Goal: Complete application form

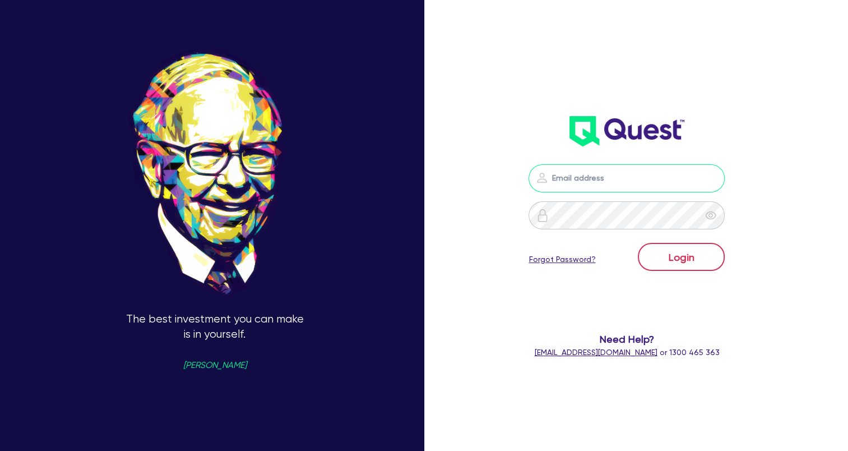
type input "[EMAIL_ADDRESS][DOMAIN_NAME]"
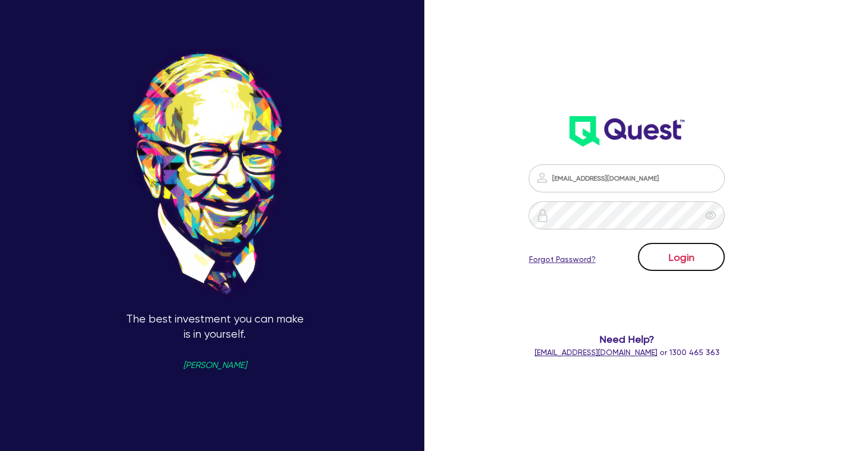
click at [676, 253] on button "Login" at bounding box center [681, 257] width 87 height 28
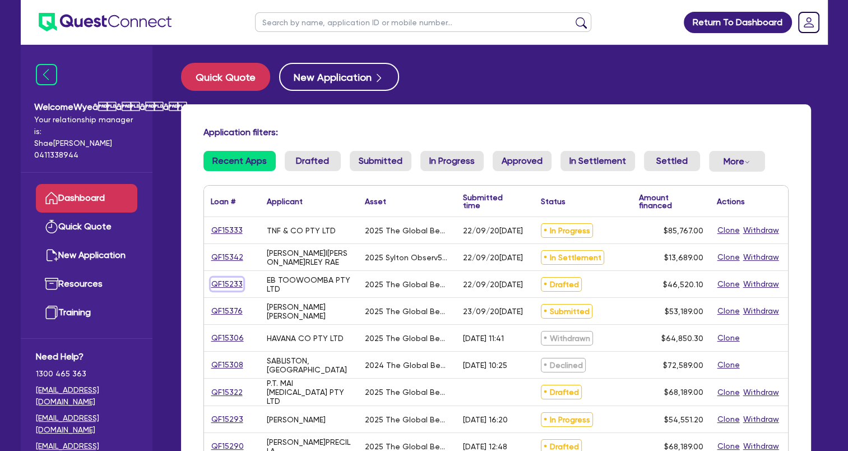
click at [235, 285] on link "QF15233" at bounding box center [227, 284] width 33 height 13
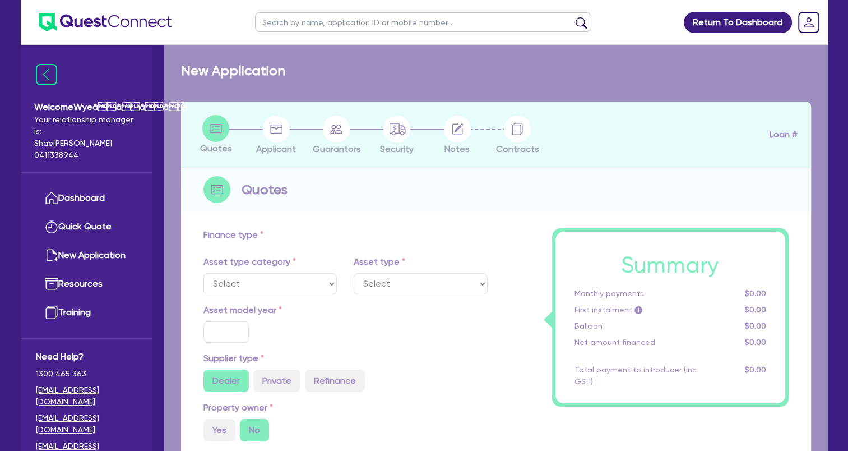
select select "SECONDARY_ASSETS"
type input "2025"
radio input "true"
type input "46,520.1"
type input "4"
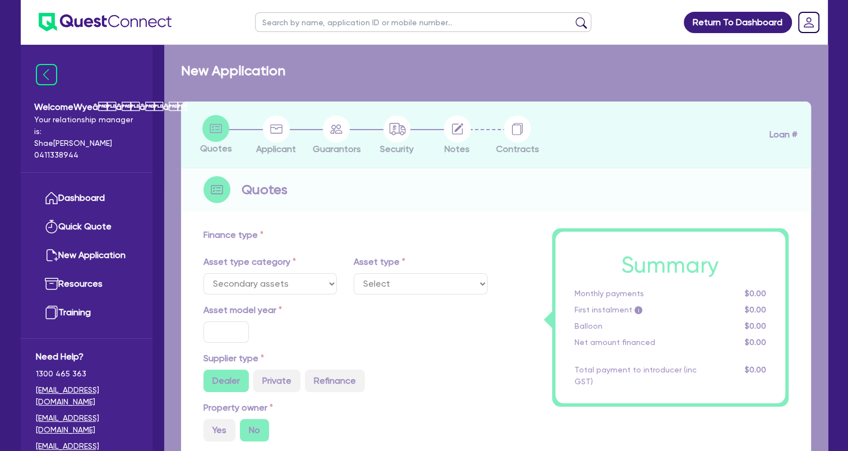
type input "1,860.8"
type input "17.95"
select select "MEDICAL_DENTAL_LABORATORY_EQUIPMENT"
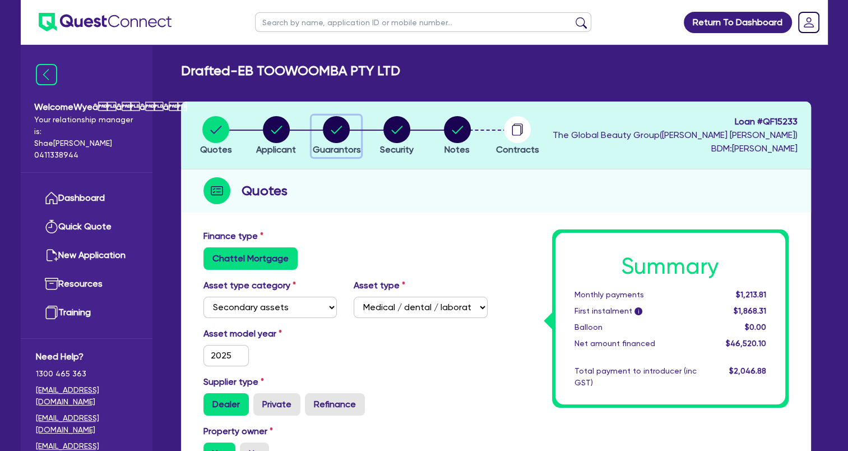
click at [341, 130] on circle "button" at bounding box center [336, 129] width 27 height 27
select select "MRS"
select select "QLD"
select select "MARRIED"
select select "CASH"
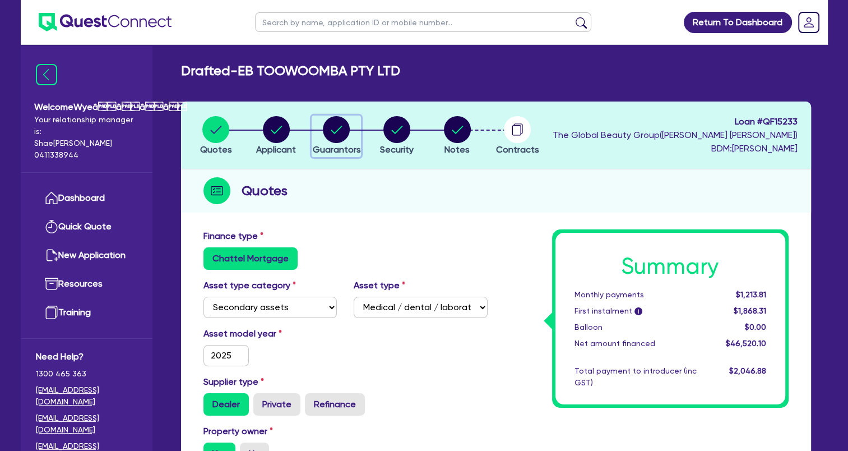
select select "PROPERTY"
select select "VEHICLE"
select select "HOUSEHOLD_PERSONAL"
select select "MORTGAGE"
select select "VEHICLE_LOAN"
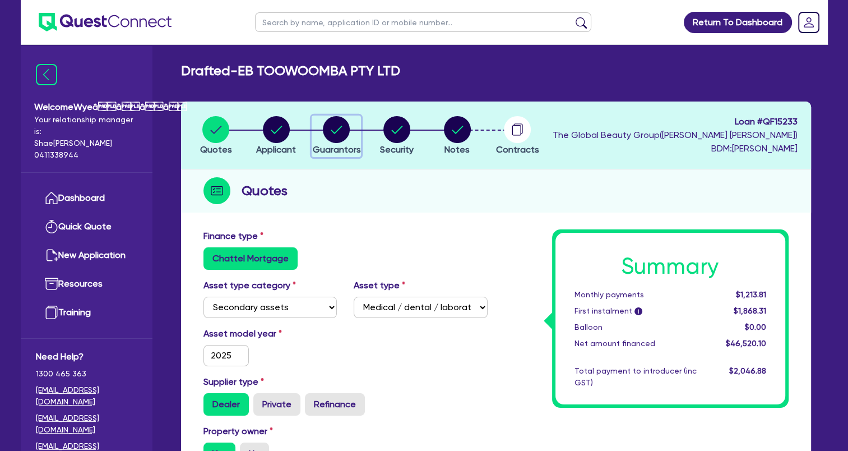
select select "CREDIT_CARD"
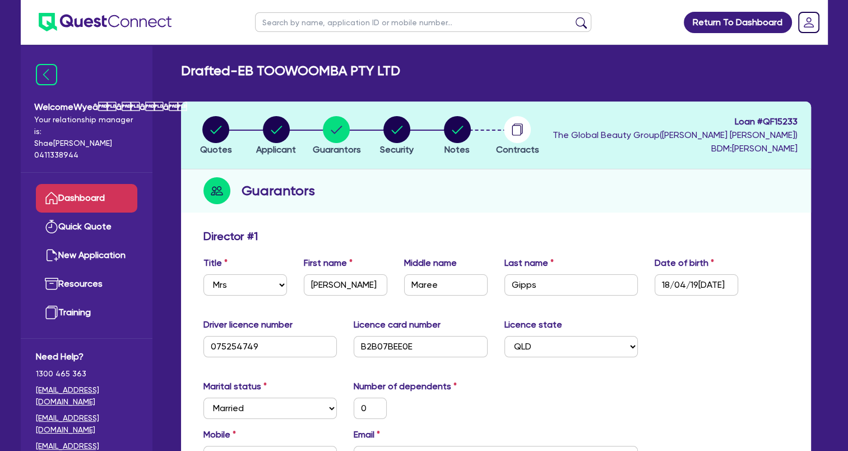
click at [81, 192] on link "Dashboard" at bounding box center [86, 198] width 101 height 29
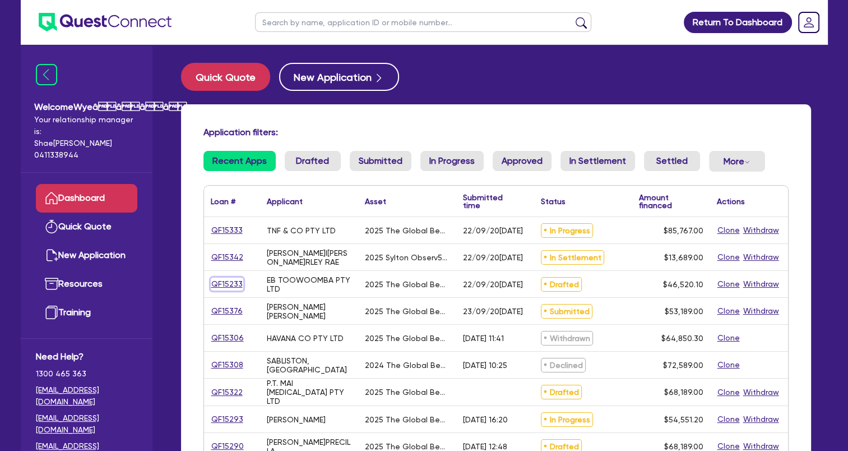
click at [232, 285] on link "QF15233" at bounding box center [227, 284] width 33 height 13
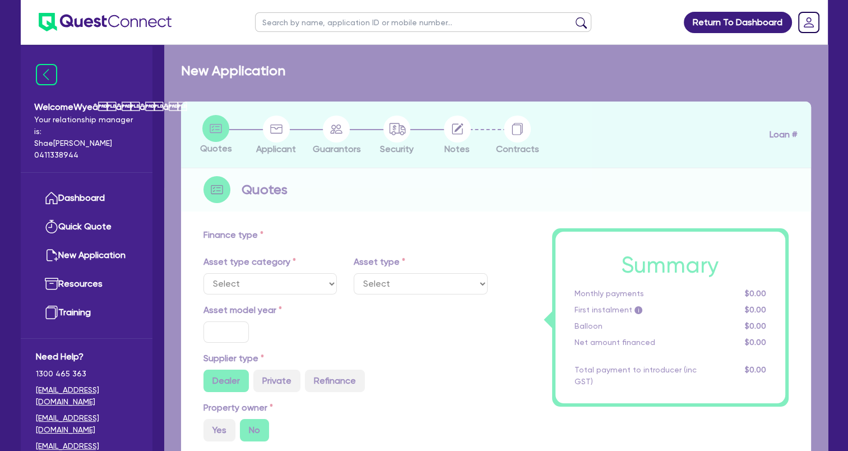
select select "SECONDARY_ASSETS"
type input "2025"
radio input "true"
type input "46,520.1"
type input "4"
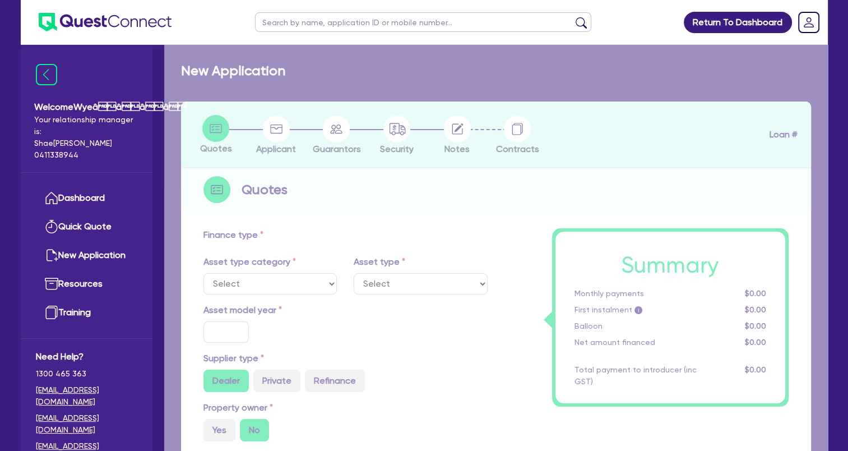
type input "1,860.8"
type input "17.95"
select select "MEDICAL_DENTAL_LABORATORY_EQUIPMENT"
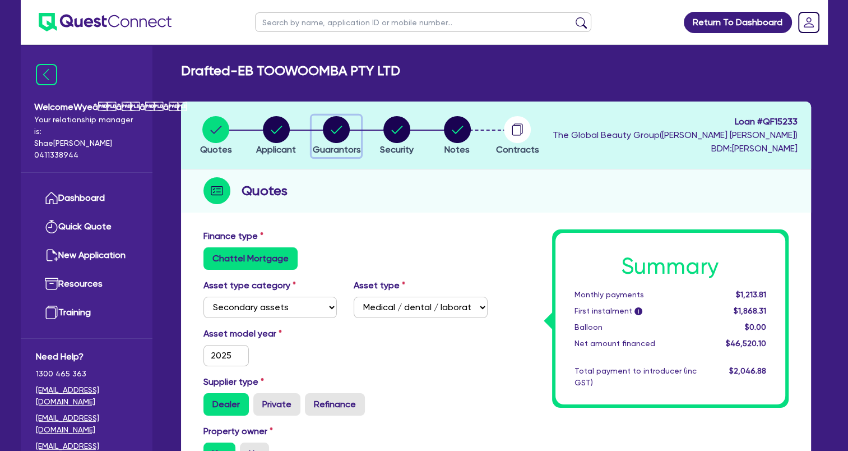
click at [332, 138] on circle "button" at bounding box center [336, 129] width 27 height 27
select select "MRS"
select select "QLD"
select select "MARRIED"
select select "CASH"
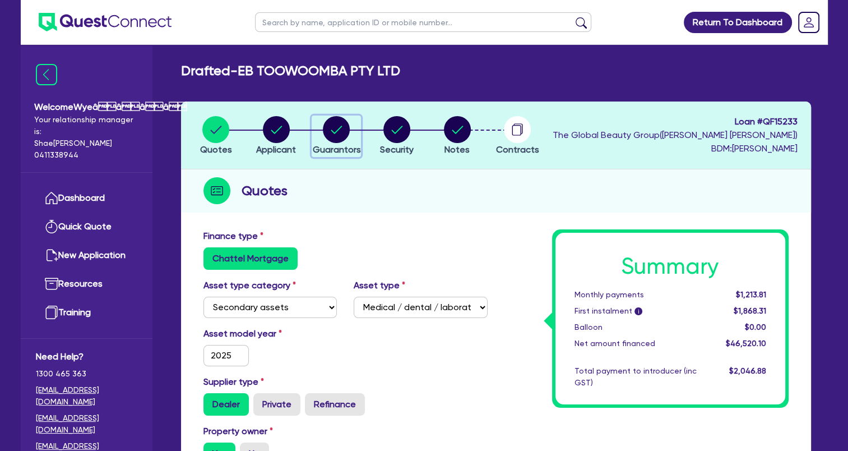
select select "PROPERTY"
select select "VEHICLE"
select select "HOUSEHOLD_PERSONAL"
select select "MORTGAGE"
select select "VEHICLE_LOAN"
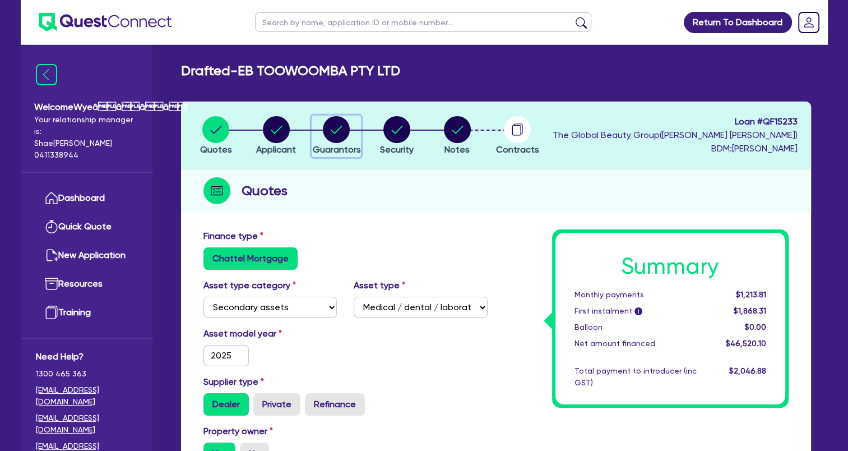
select select "CREDIT_CARD"
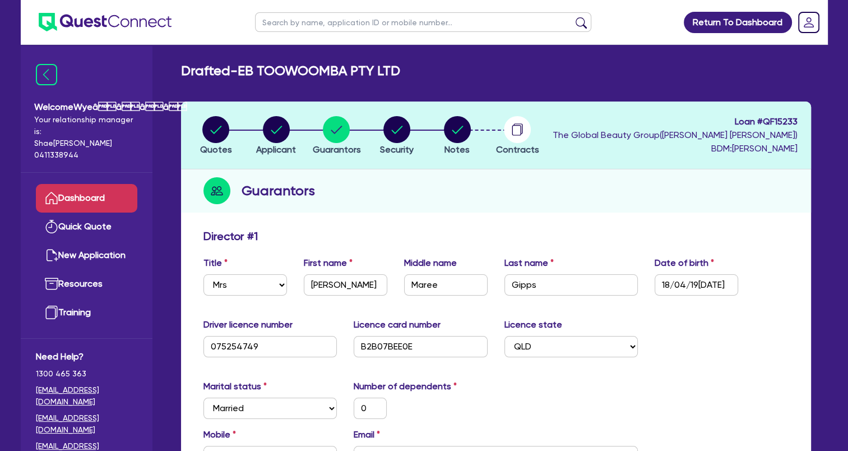
click at [96, 202] on link "Dashboard" at bounding box center [86, 198] width 101 height 29
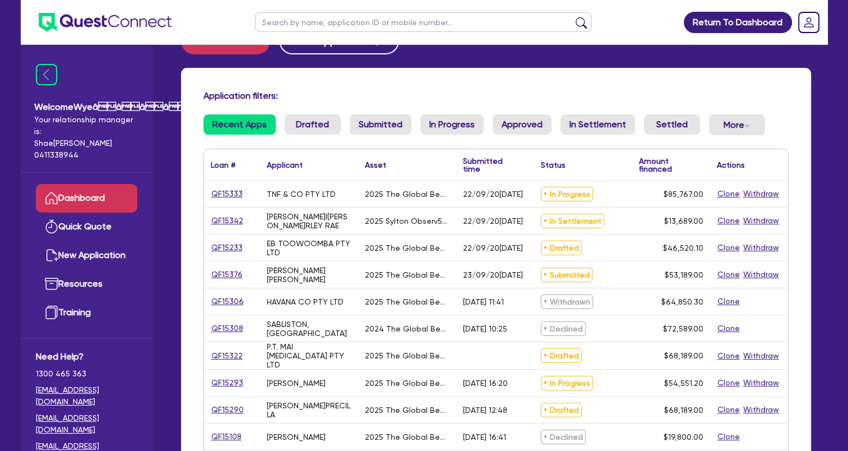
scroll to position [56, 0]
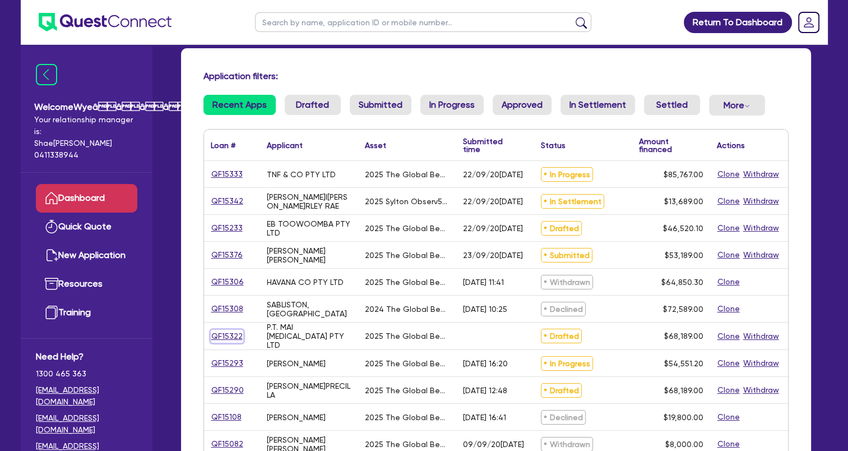
click at [230, 334] on link "QF15322" at bounding box center [227, 336] width 33 height 13
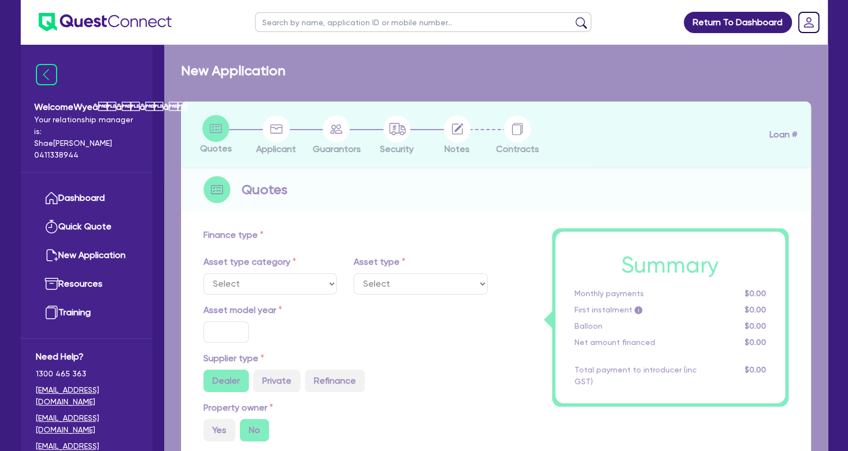
select select "TERTIARY_ASSETS"
type input "2025"
type input "68,189"
type input "4"
type input "2,727.56"
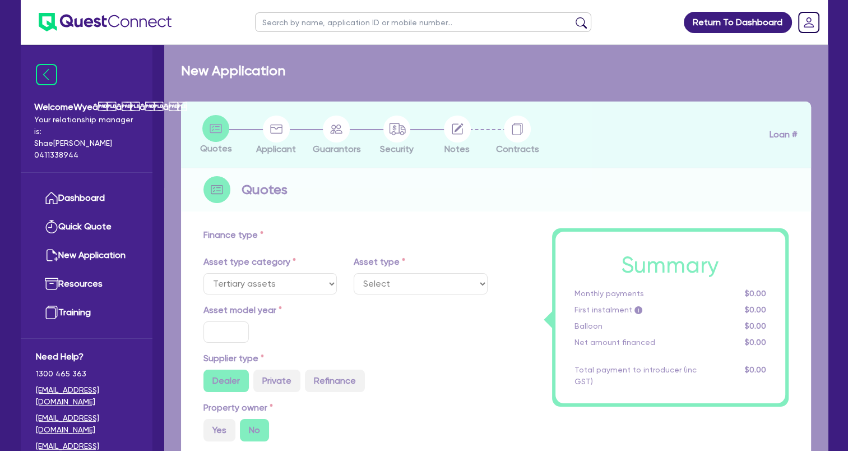
type input "15"
select select "BEAUTY_EQUIPMENT"
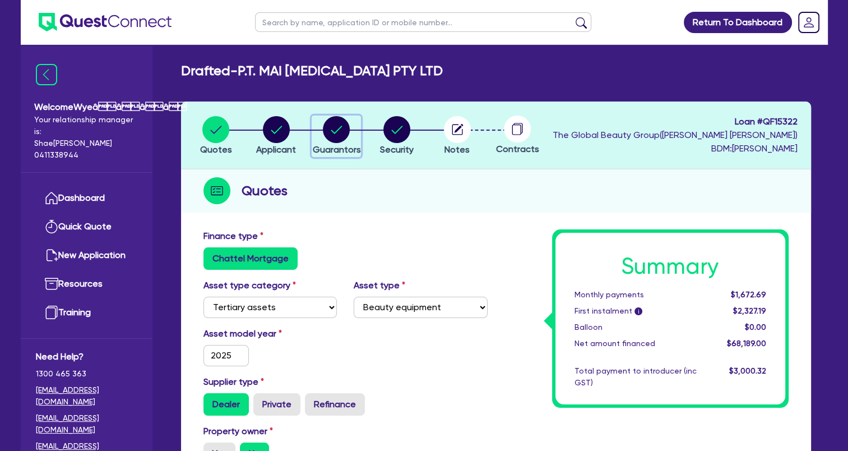
click at [336, 121] on circle "button" at bounding box center [336, 129] width 27 height 27
select select "MRS"
select select "[GEOGRAPHIC_DATA]"
select select "MARRIED"
select select "CASH"
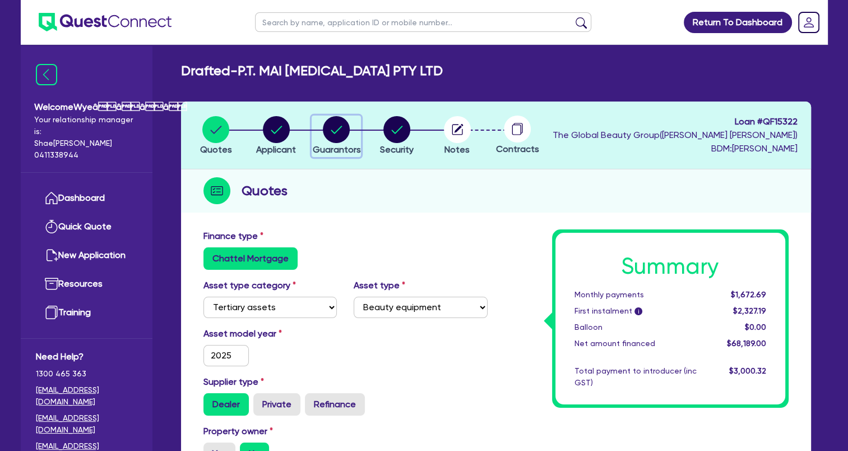
select select "PROPERTY"
select select "INVESTMENT_PROPERTY"
select select "HOUSEHOLD_PERSONAL"
select select "VEHICLE"
select select "INVESTMENT_PROPERTY_LOAN"
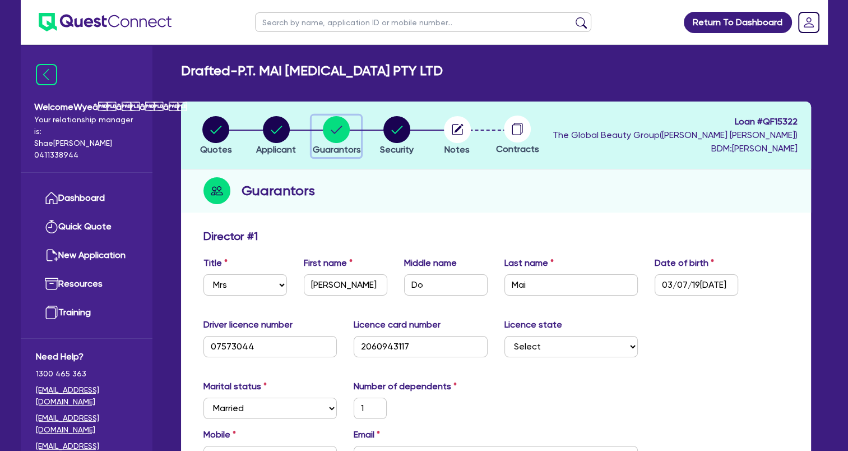
scroll to position [56, 0]
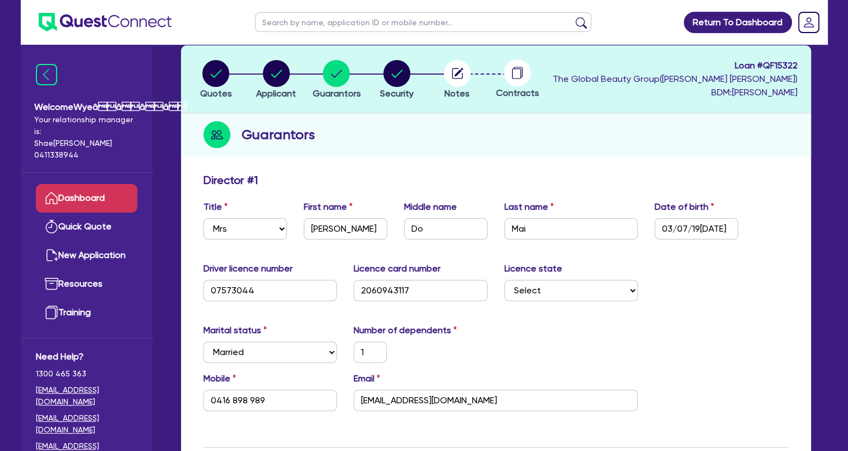
click at [72, 194] on link "Dashboard" at bounding box center [86, 198] width 101 height 29
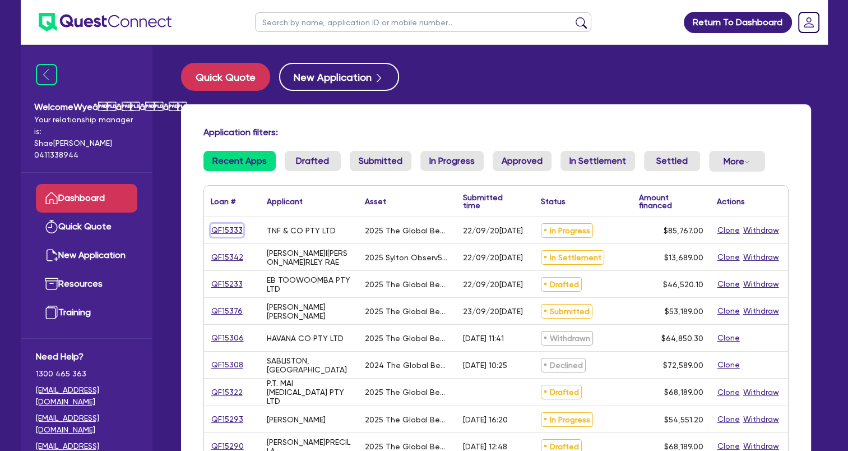
click at [228, 230] on link "QF15333" at bounding box center [227, 230] width 33 height 13
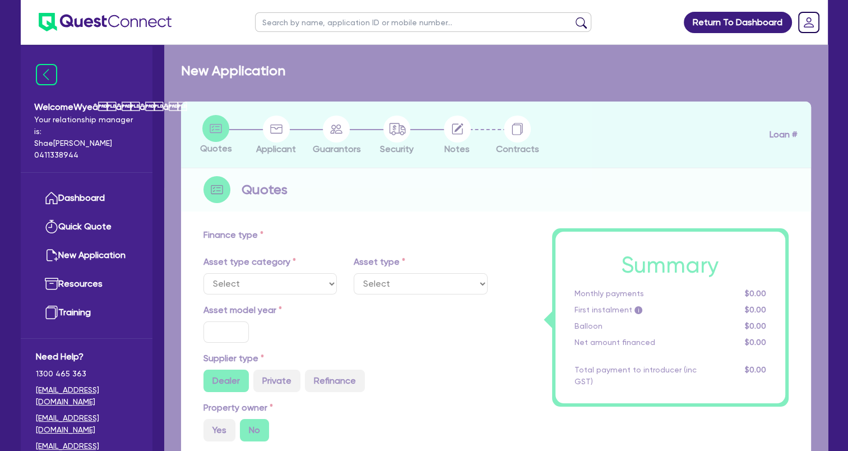
select select "TERTIARY_ASSETS"
type input "2025"
type input "85,767"
type input "4"
type input "3,430.68"
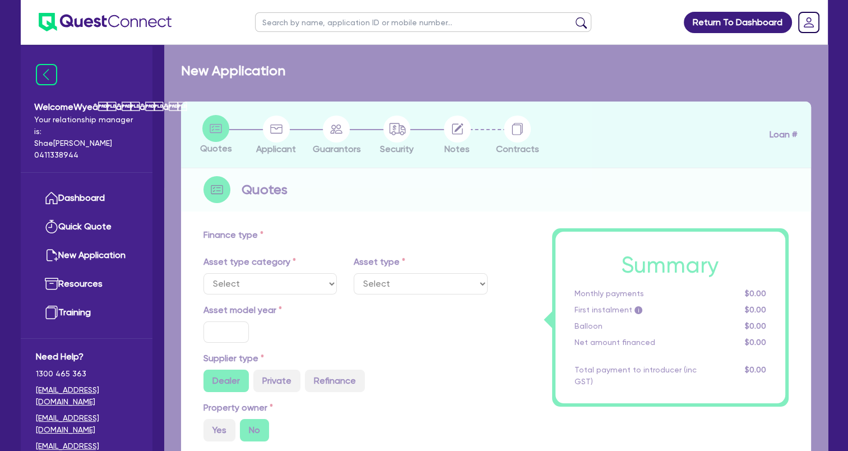
type input "17.95"
select select "BEAUTY_EQUIPMENT"
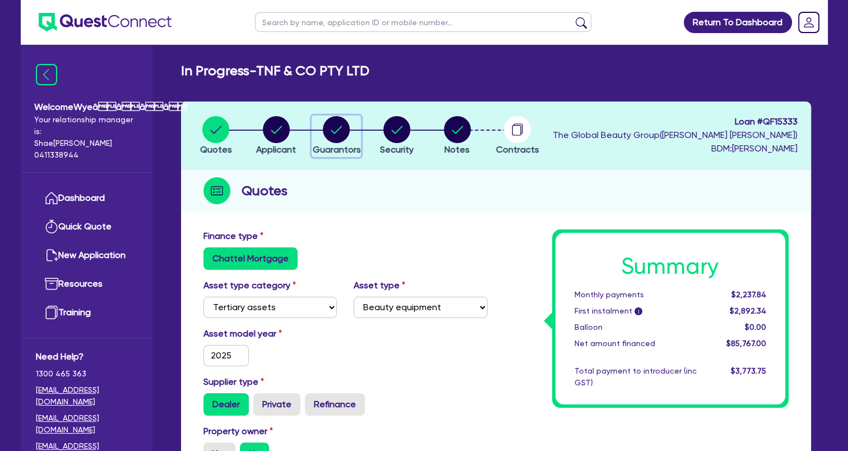
click at [329, 128] on circle "button" at bounding box center [336, 129] width 27 height 27
select select "MRS"
select select "QLD"
select select "MARRIED"
select select "QLD"
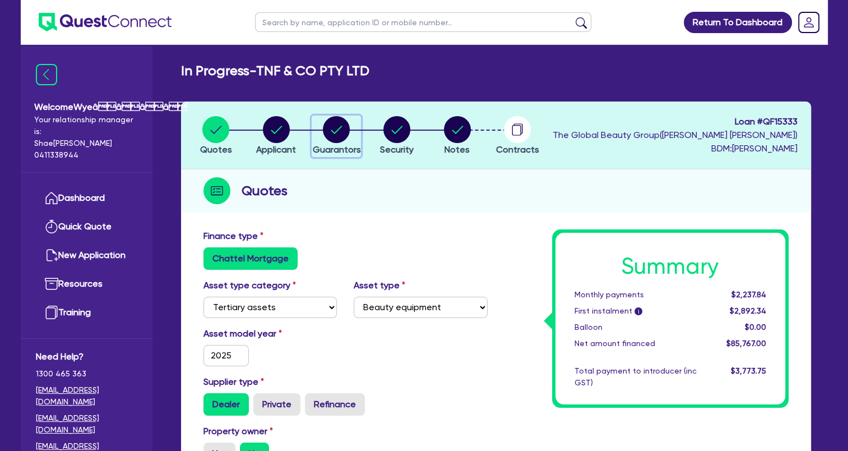
select select "CASH"
select select "HOUSEHOLD_PERSONAL"
select select "VEHICLE"
select select "PROPERTY"
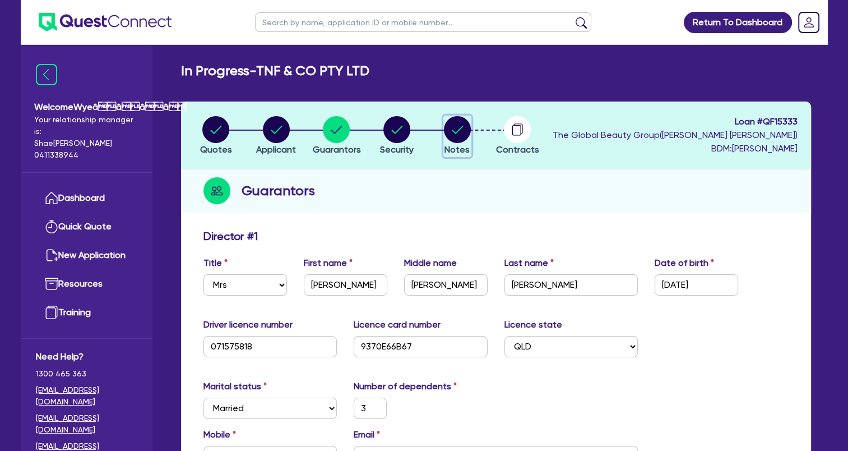
click at [465, 135] on circle "button" at bounding box center [457, 129] width 27 height 27
select select "Quest Finance - Own Book"
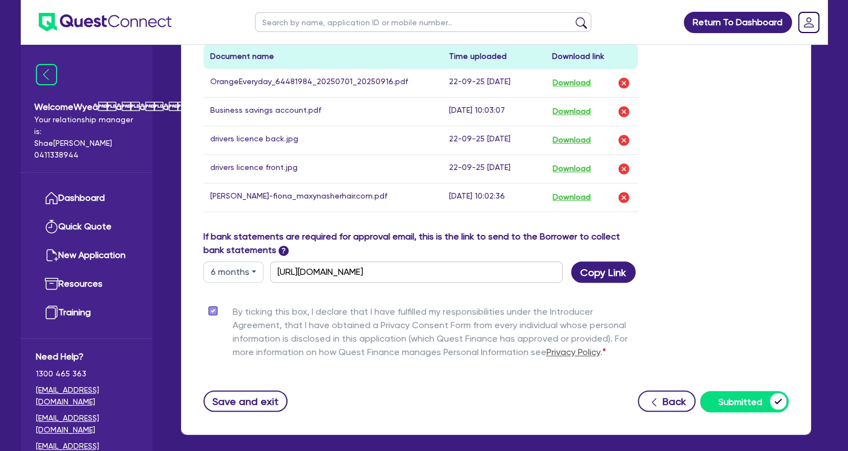
scroll to position [561, 0]
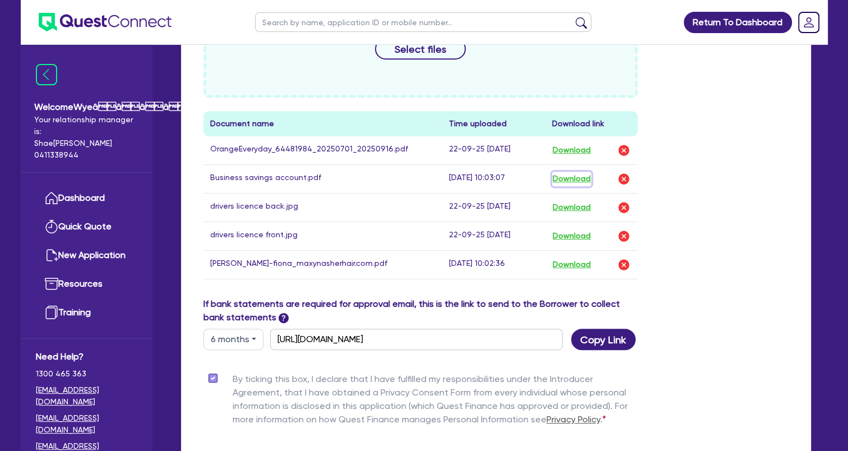
click at [572, 178] on button "Download" at bounding box center [571, 179] width 39 height 15
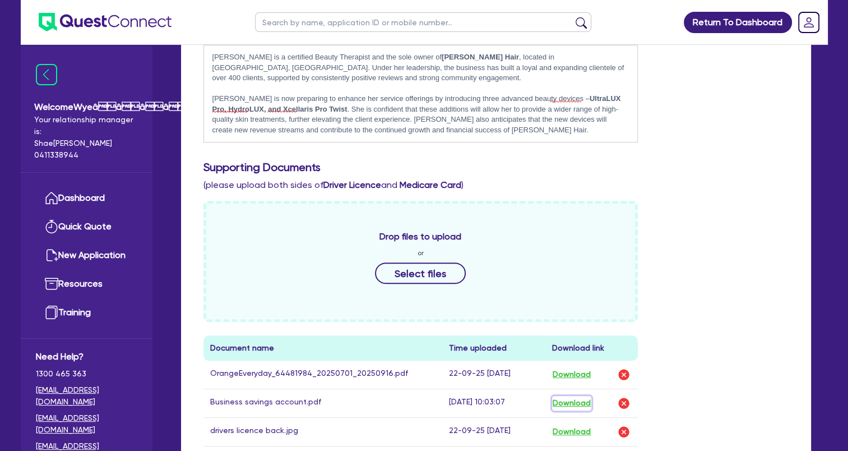
scroll to position [0, 0]
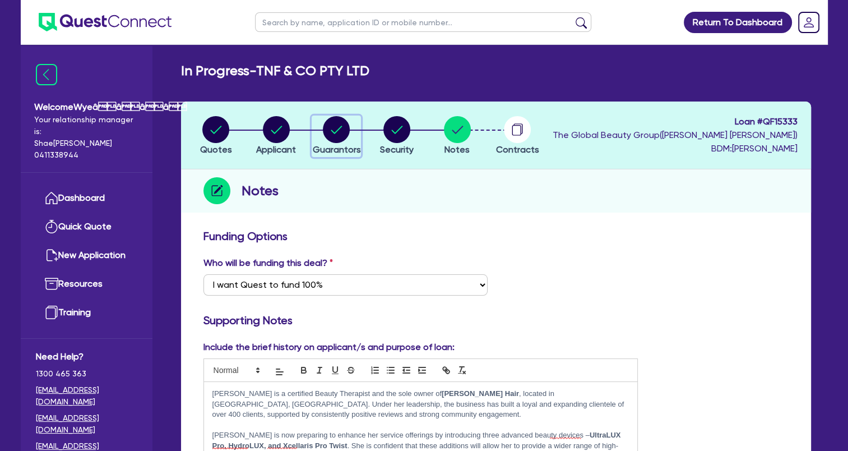
click at [345, 122] on circle "button" at bounding box center [336, 129] width 27 height 27
select select "MRS"
select select "QLD"
select select "MARRIED"
select select "QLD"
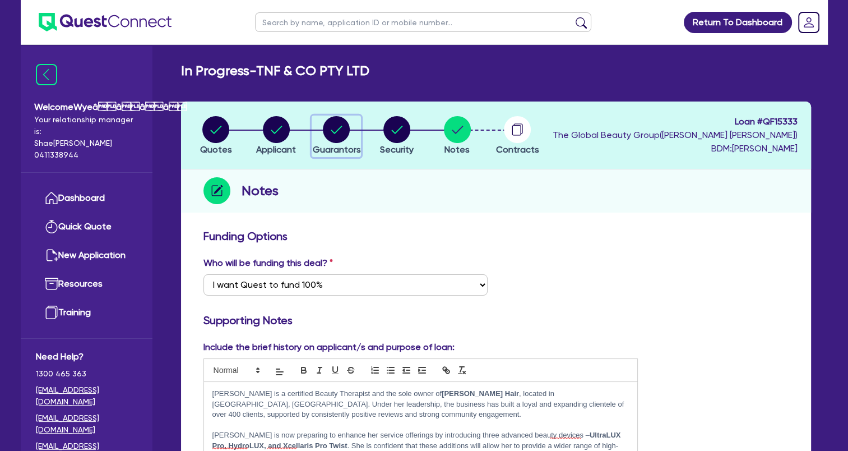
select select "CASH"
select select "HOUSEHOLD_PERSONAL"
select select "VEHICLE"
select select "PROPERTY"
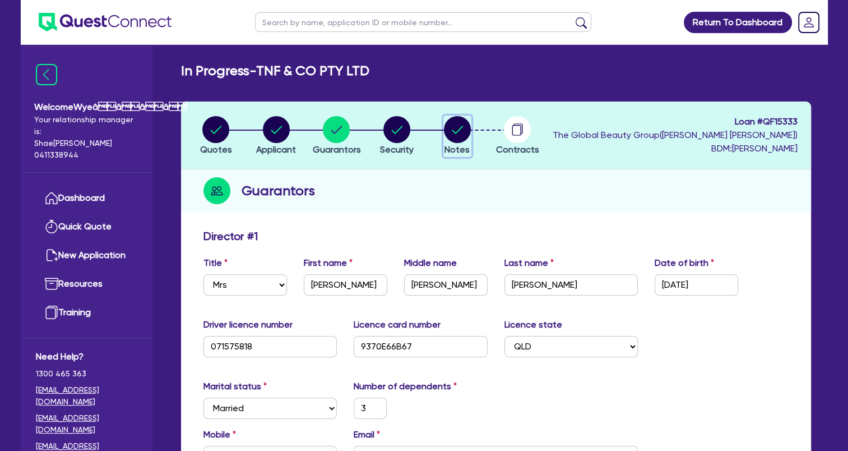
click at [455, 131] on circle "button" at bounding box center [457, 129] width 27 height 27
select select "Quest Finance - Own Book"
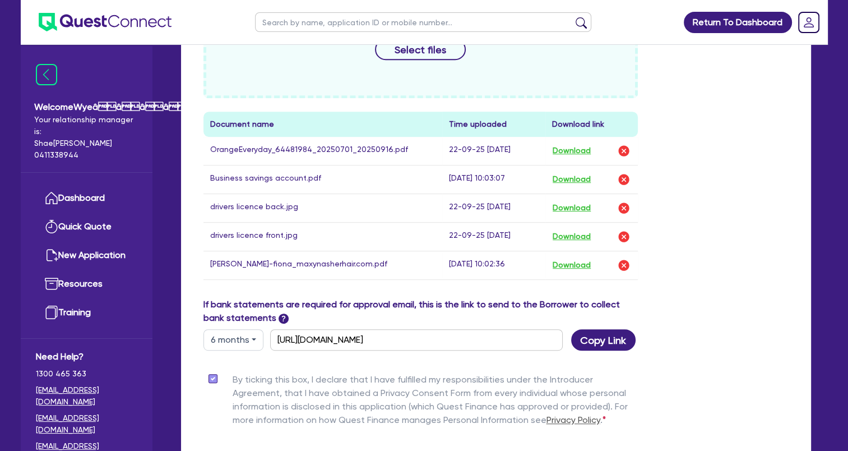
scroll to position [561, 0]
click at [572, 149] on button "Download" at bounding box center [571, 150] width 39 height 15
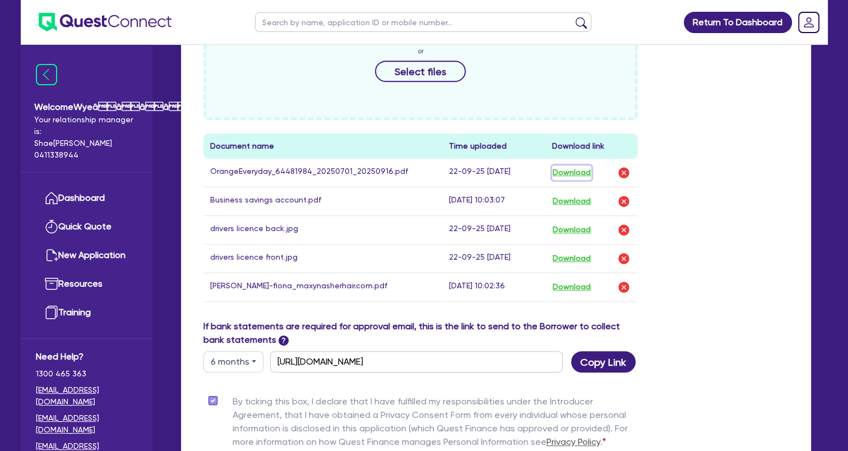
scroll to position [449, 0]
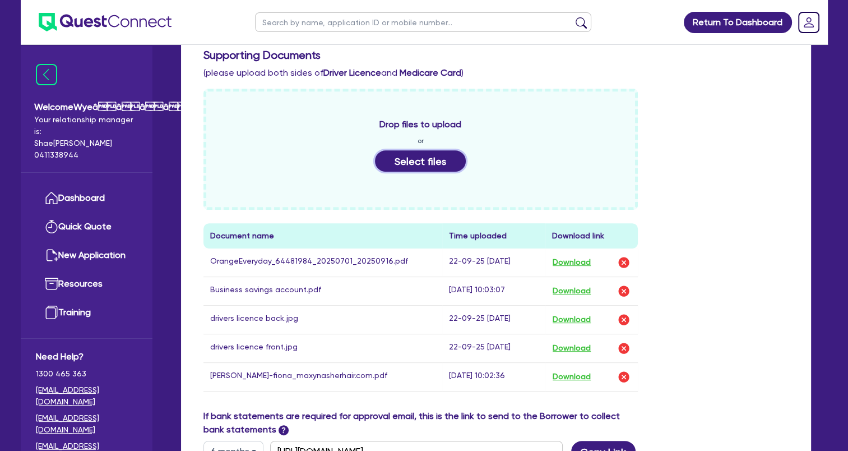
click at [426, 164] on button "Select files" at bounding box center [420, 160] width 91 height 21
drag, startPoint x: 700, startPoint y: 267, endPoint x: 696, endPoint y: 278, distance: 11.7
click at [700, 269] on div "Drop files to upload or Select files Document name Time uploaded Download link …" at bounding box center [496, 249] width 602 height 321
click at [410, 172] on div "Drop files to upload or Select files" at bounding box center [421, 149] width 435 height 121
drag, startPoint x: 716, startPoint y: 303, endPoint x: 665, endPoint y: 297, distance: 51.4
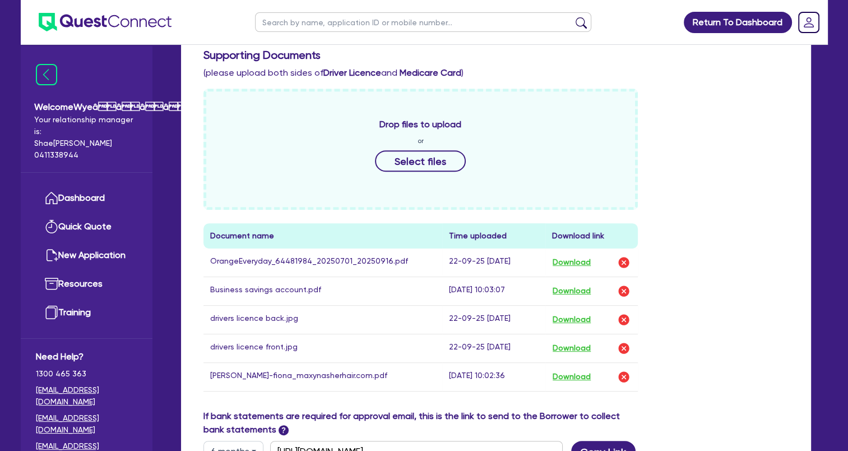
click at [718, 303] on div "Drop files to upload or Select files Document name Time uploaded Download link …" at bounding box center [496, 249] width 602 height 321
click at [409, 163] on button "Select files" at bounding box center [420, 160] width 91 height 21
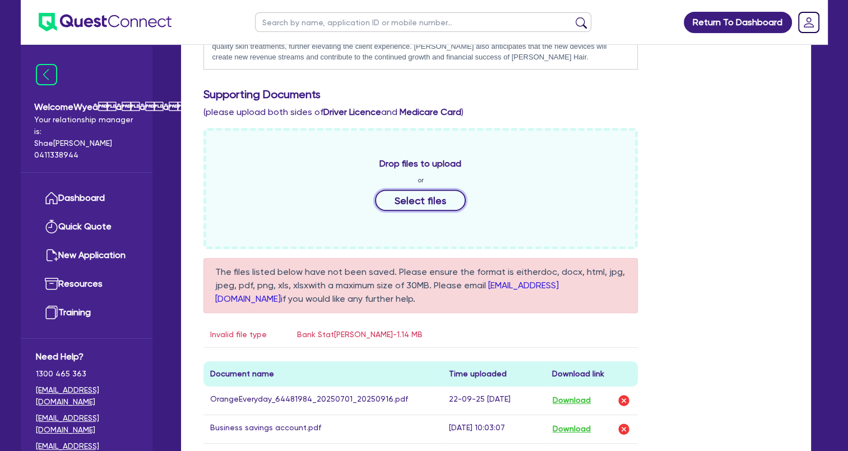
scroll to position [392, 0]
